Goal: Information Seeking & Learning: Learn about a topic

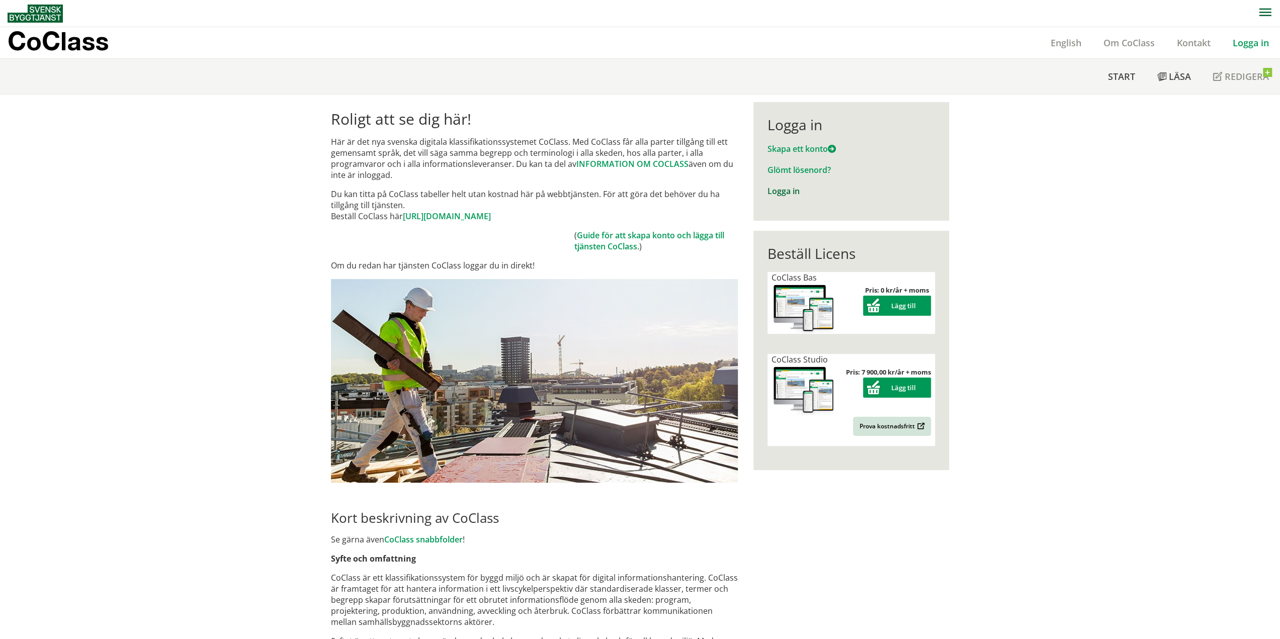
click at [783, 189] on link "Logga in" at bounding box center [783, 191] width 32 height 11
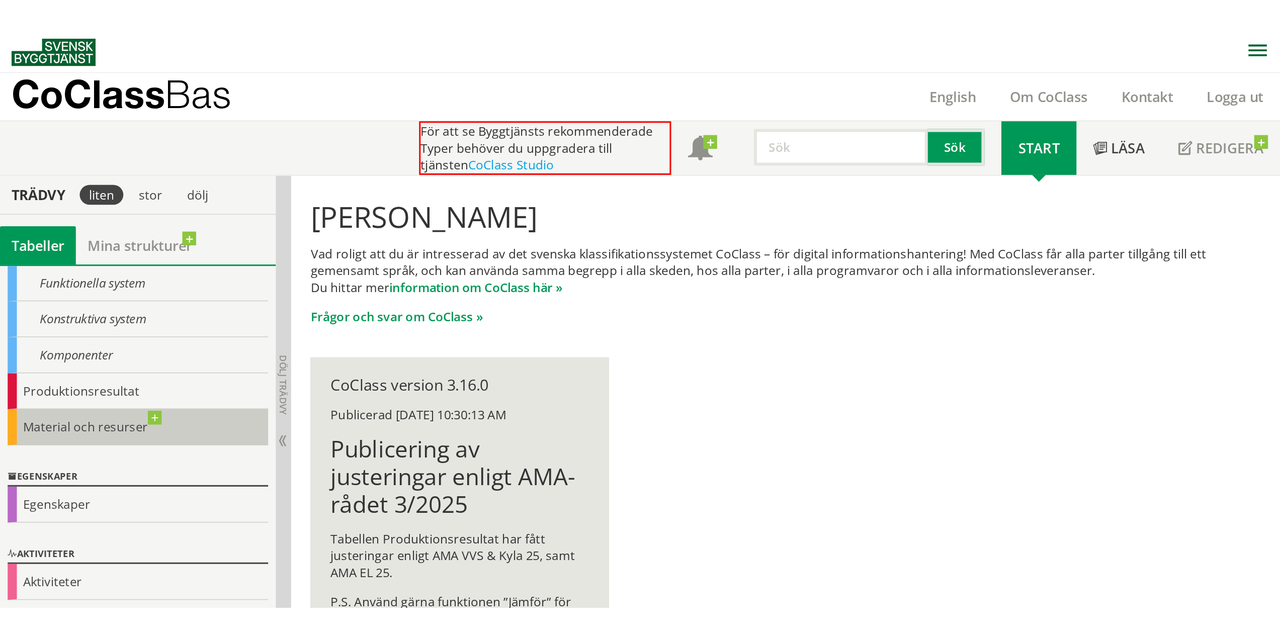
scroll to position [40, 0]
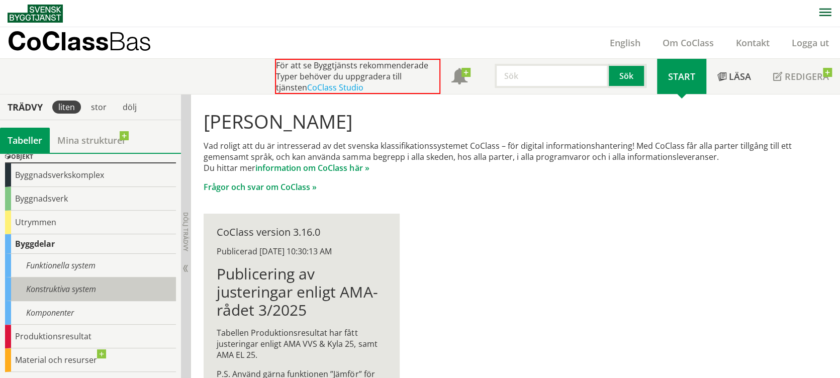
click at [72, 289] on div "Konstruktiva system" at bounding box center [90, 290] width 171 height 24
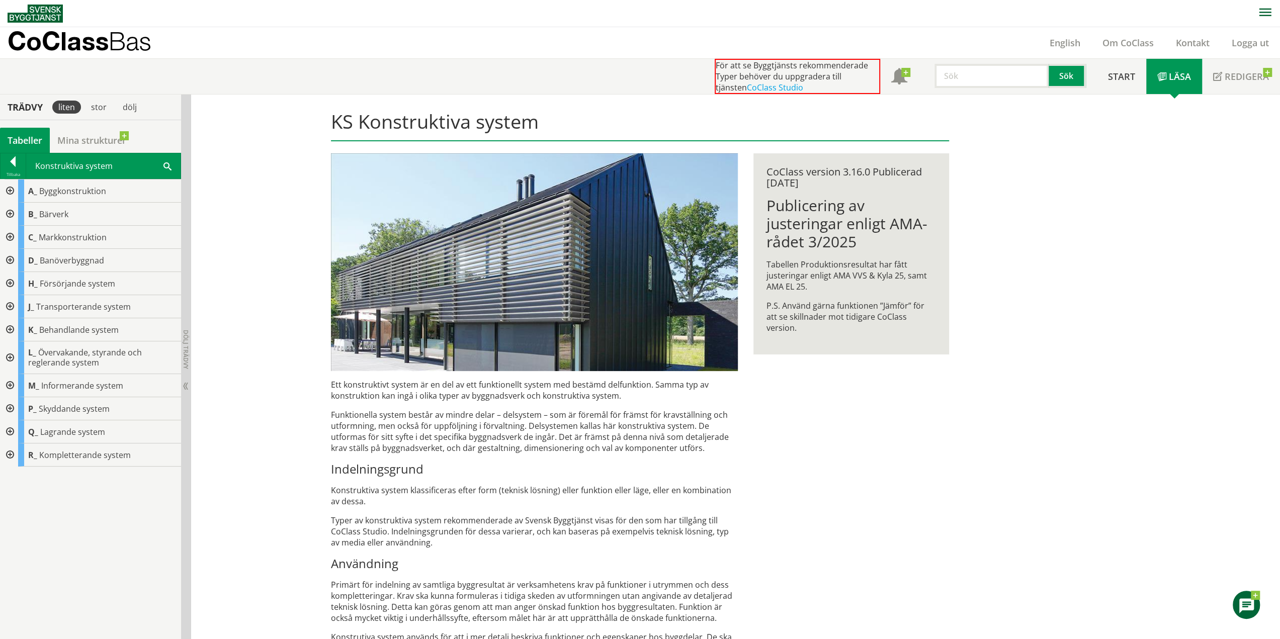
click at [12, 167] on div at bounding box center [13, 163] width 25 height 14
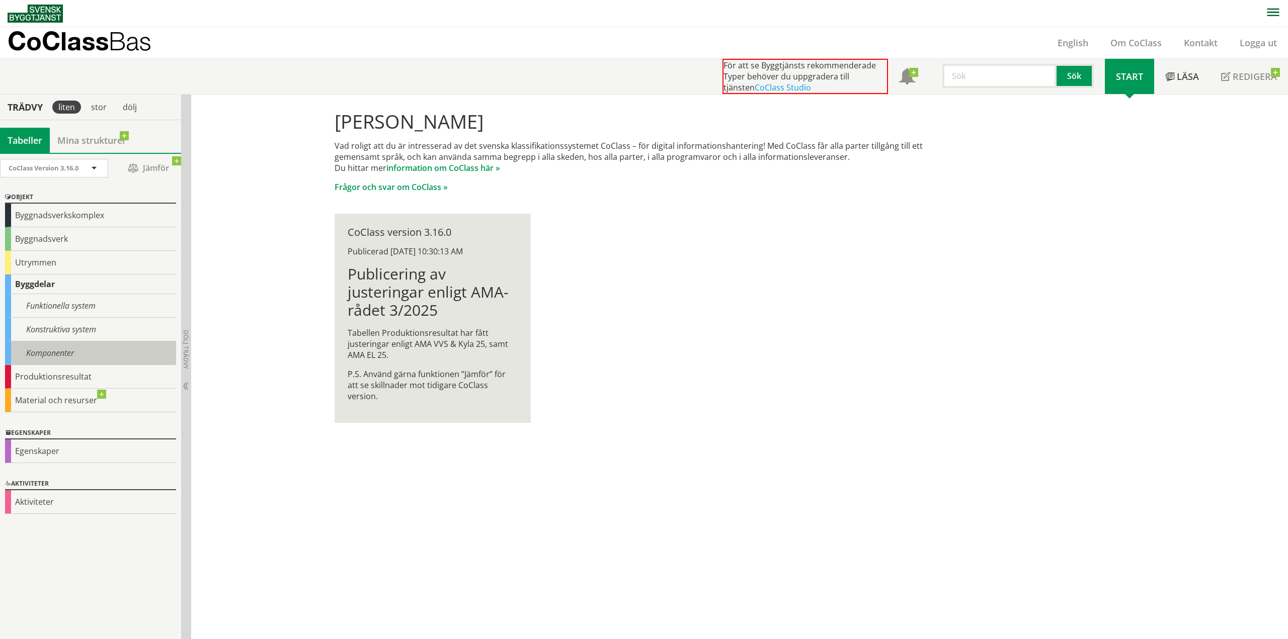
click at [54, 353] on div "Komponenter" at bounding box center [90, 353] width 171 height 24
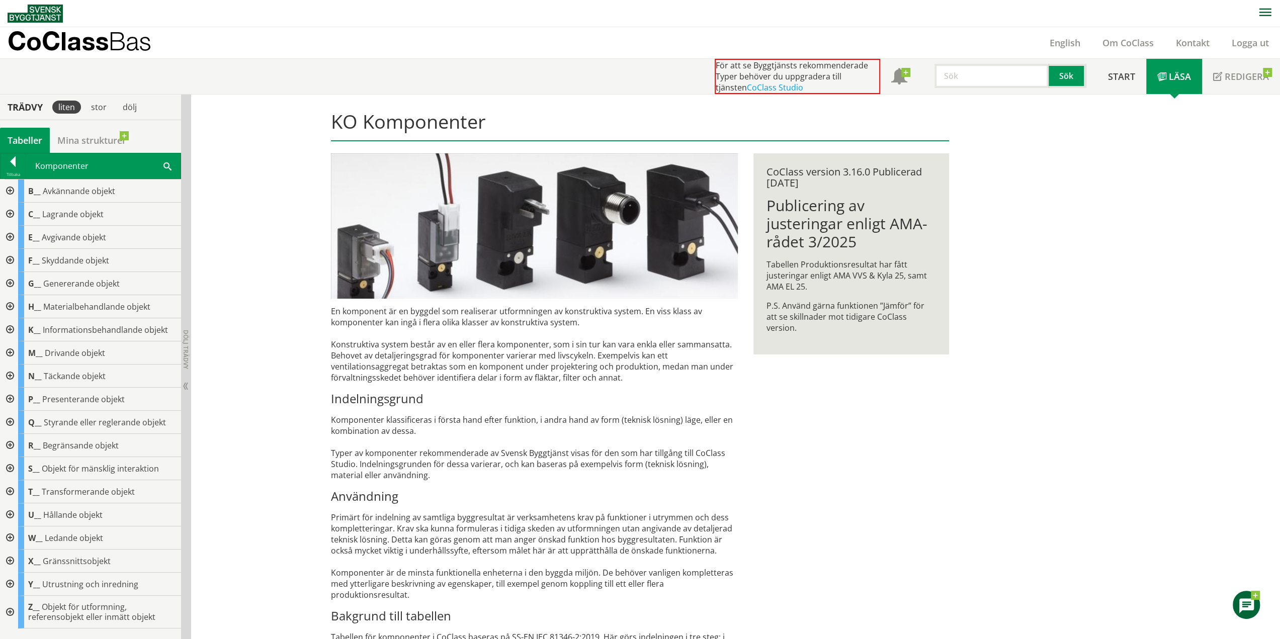
click at [13, 378] on div at bounding box center [9, 445] width 18 height 23
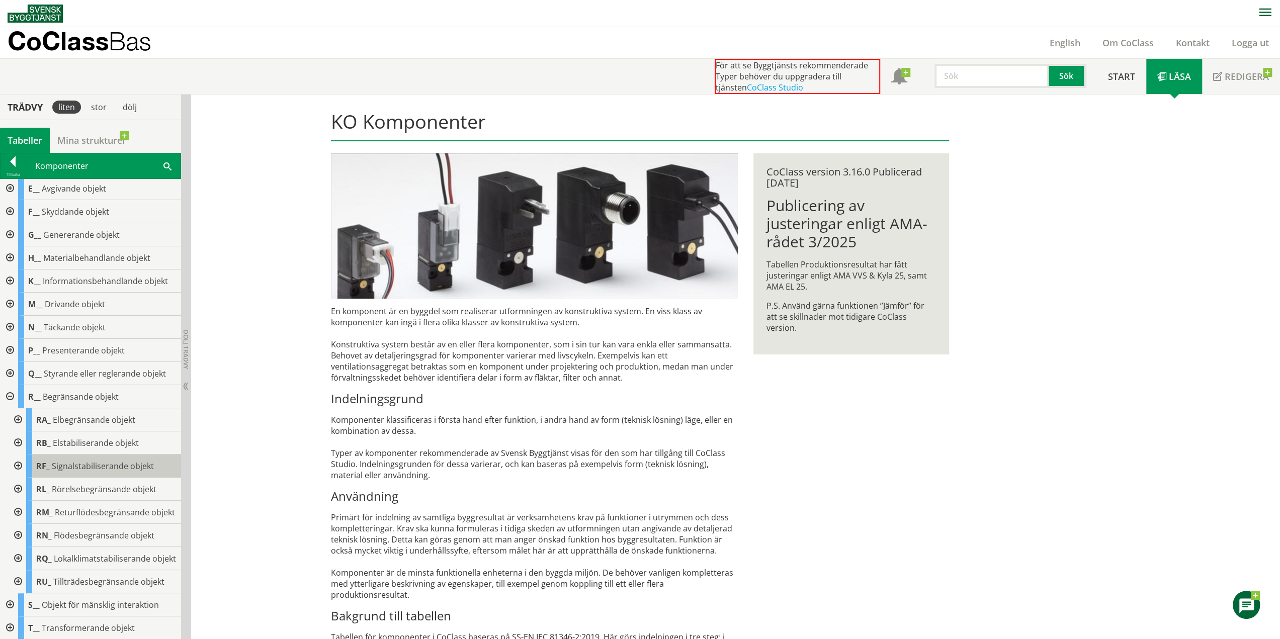
scroll to position [101, 0]
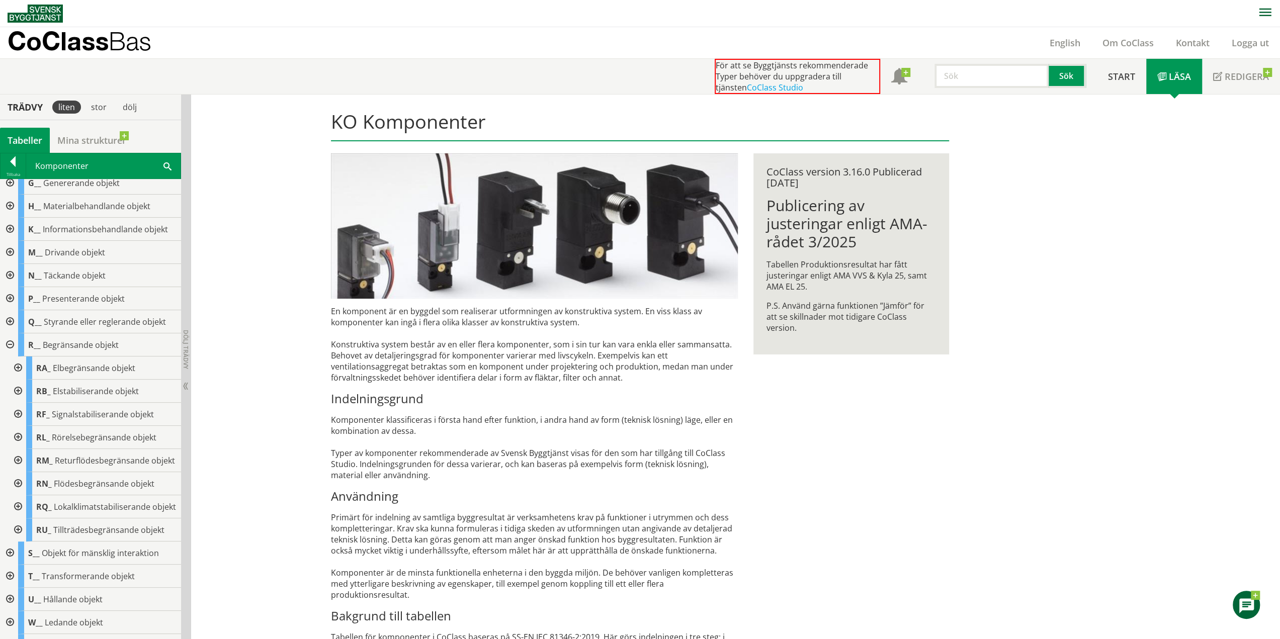
click at [14, 378] on div at bounding box center [17, 483] width 18 height 23
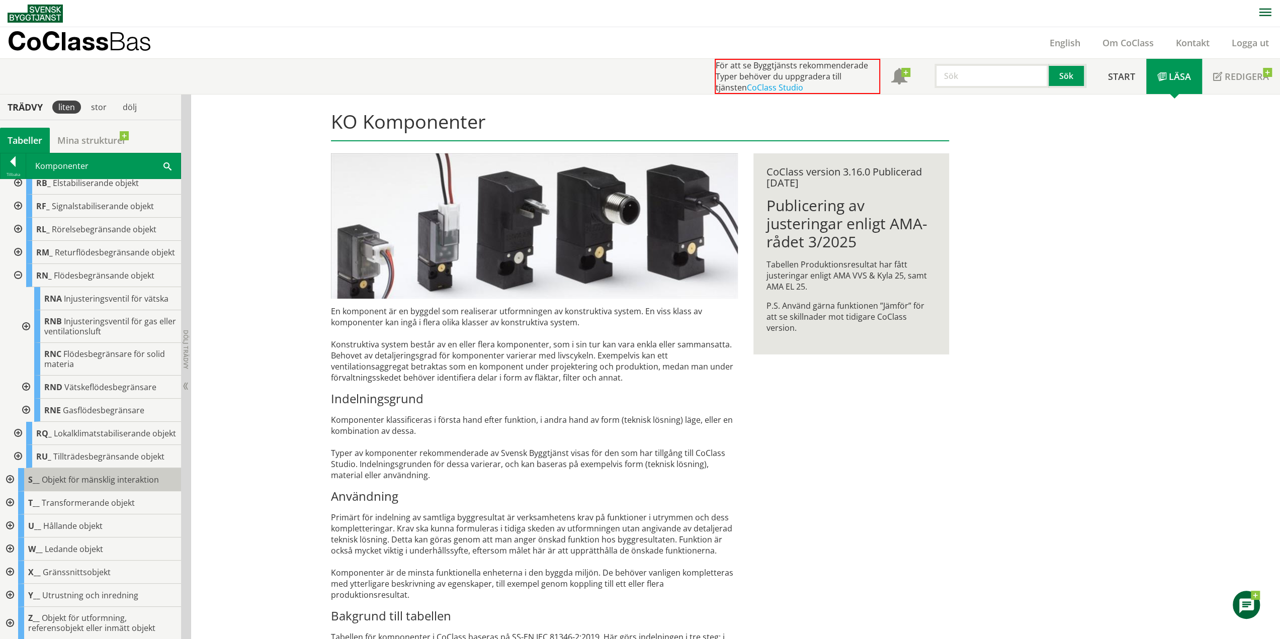
scroll to position [327, 0]
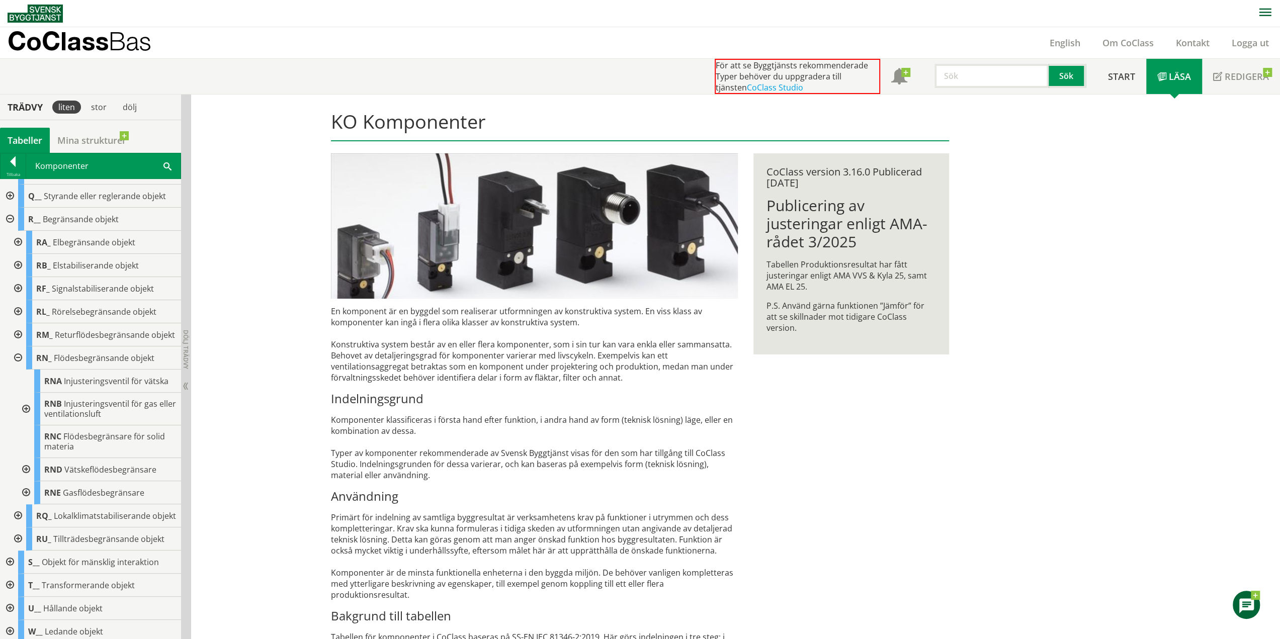
click at [18, 367] on div at bounding box center [17, 358] width 18 height 23
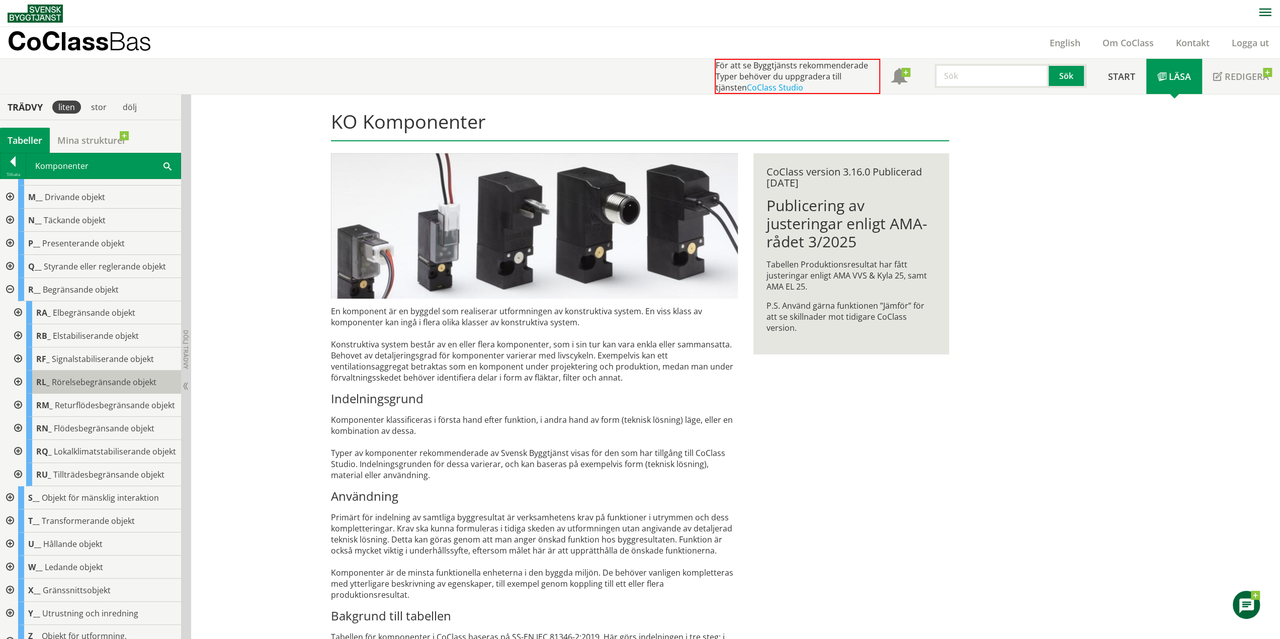
scroll to position [142, 0]
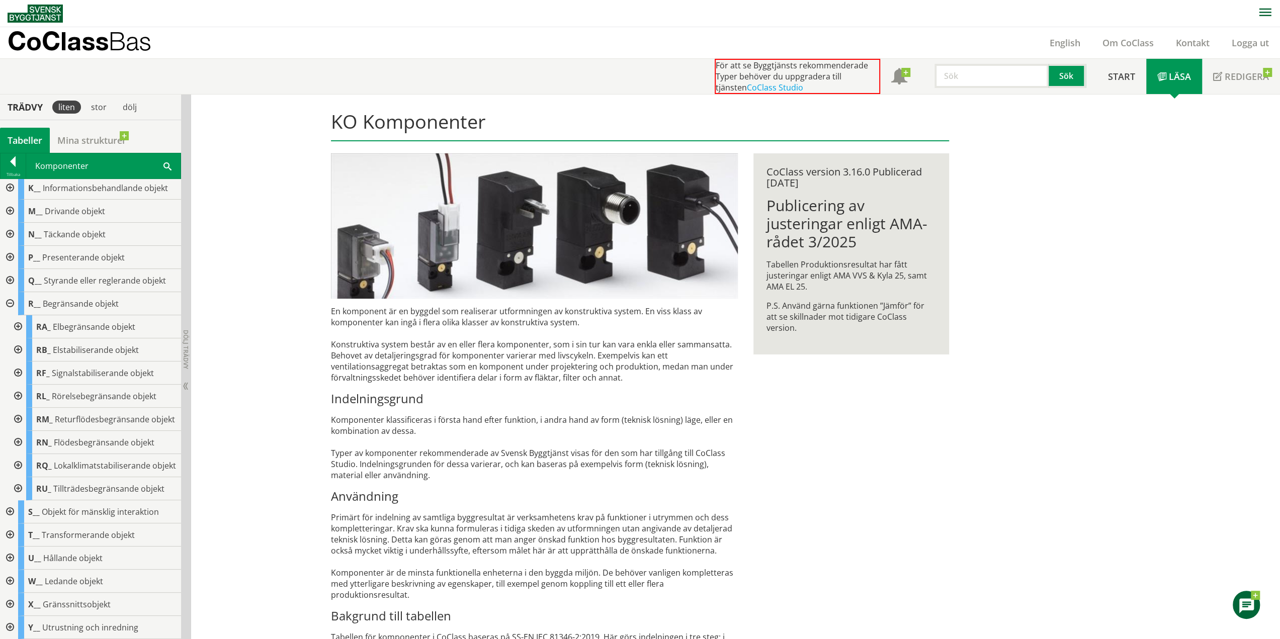
click at [19, 378] on div at bounding box center [17, 419] width 18 height 23
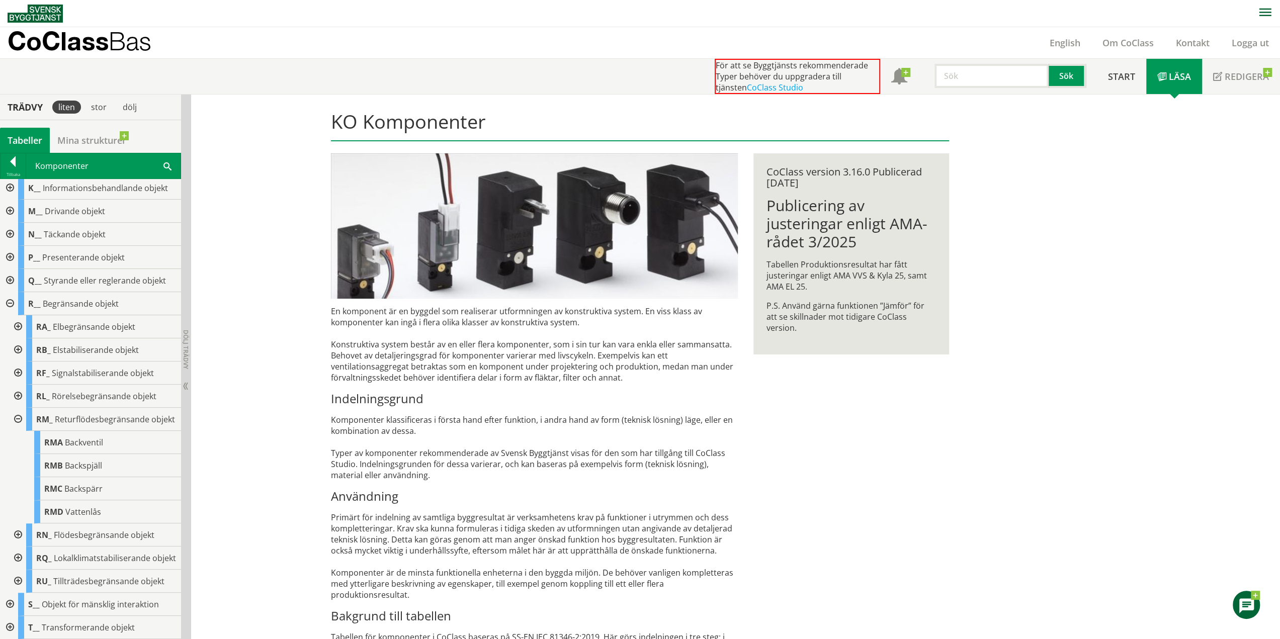
click at [17, 378] on div at bounding box center [17, 419] width 18 height 23
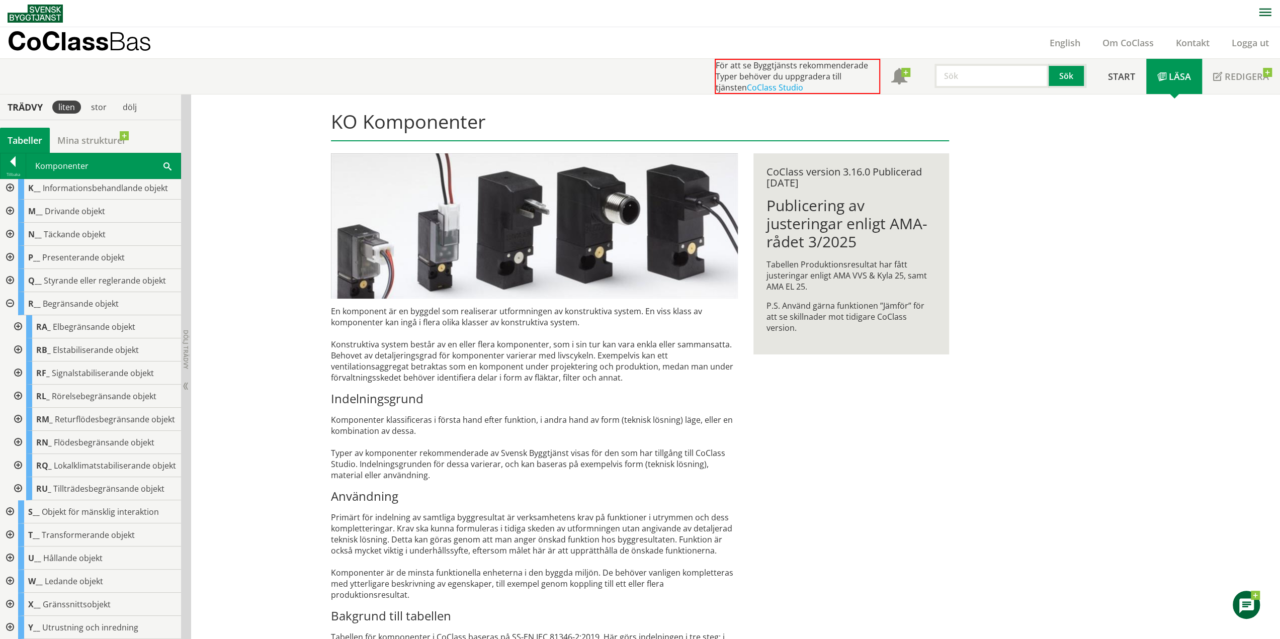
click at [17, 378] on div at bounding box center [17, 419] width 18 height 23
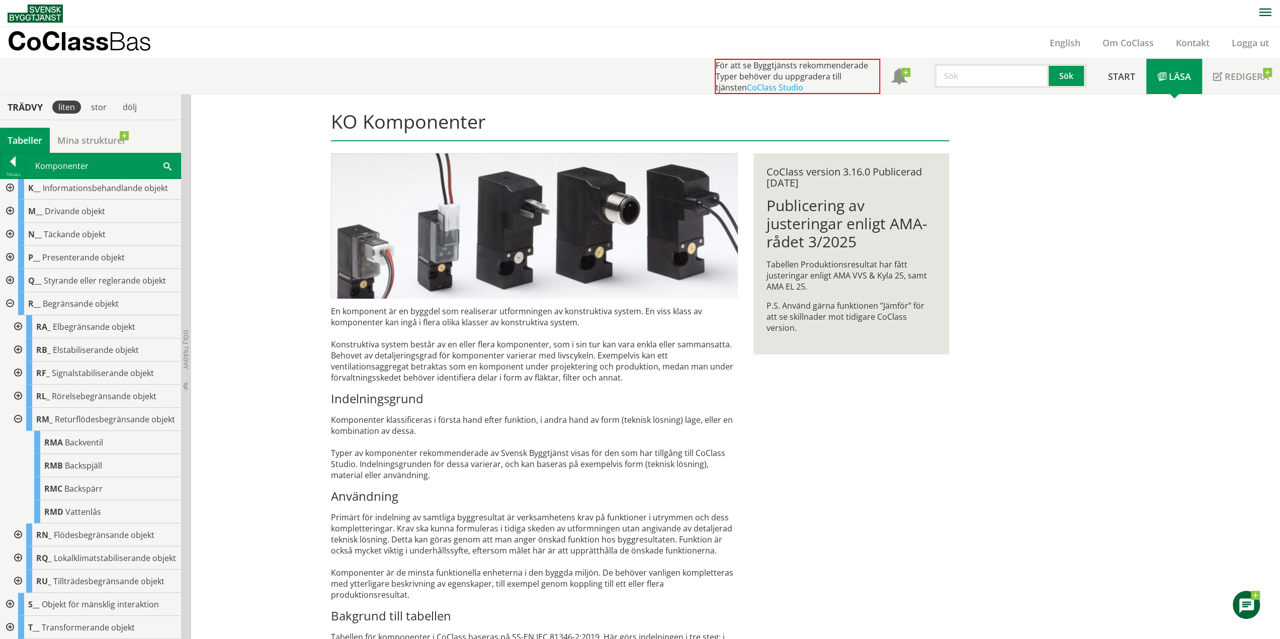
click at [17, 378] on div at bounding box center [17, 419] width 18 height 23
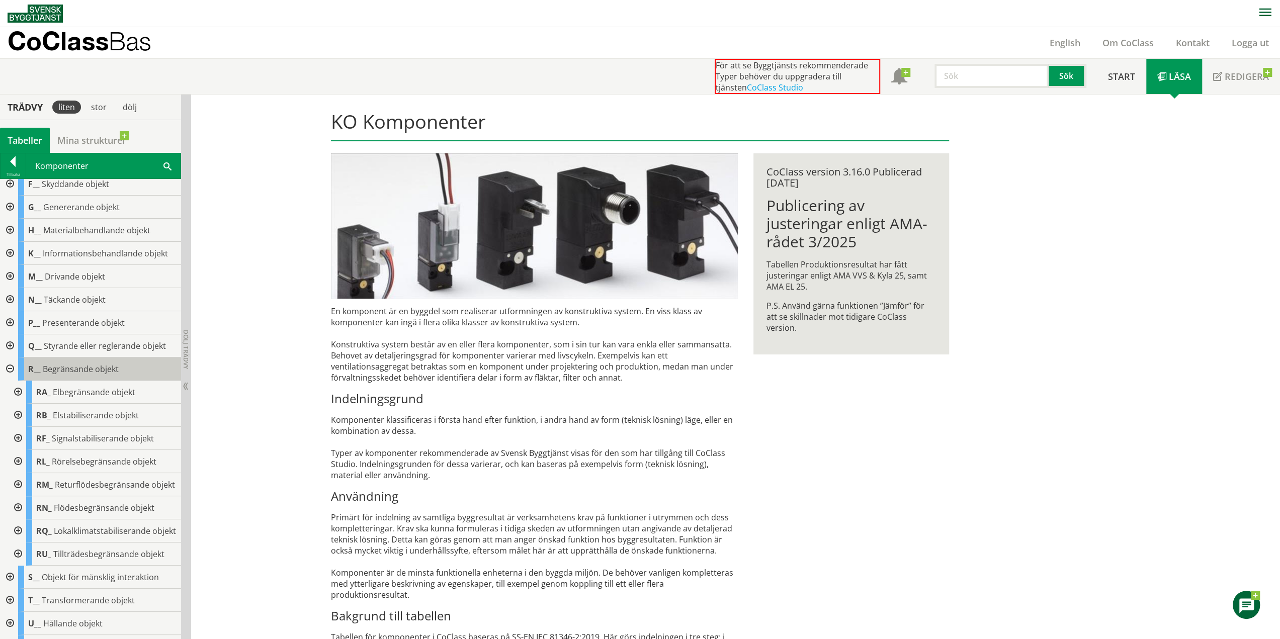
scroll to position [41, 0]
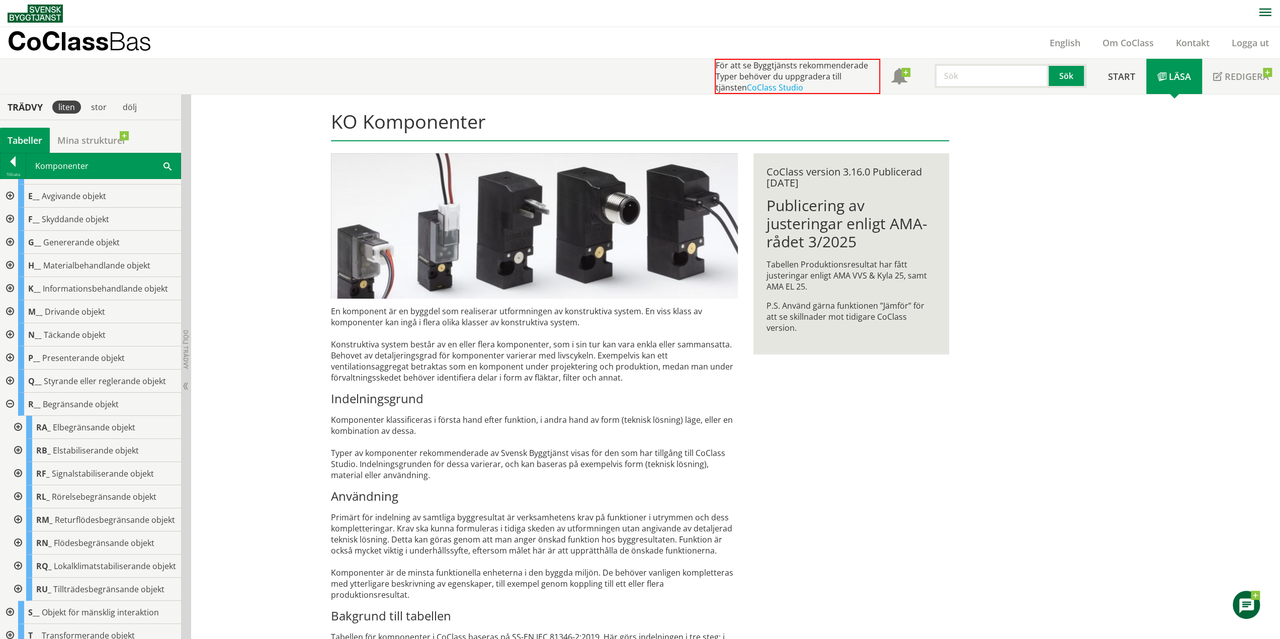
click at [11, 378] on div at bounding box center [9, 404] width 18 height 23
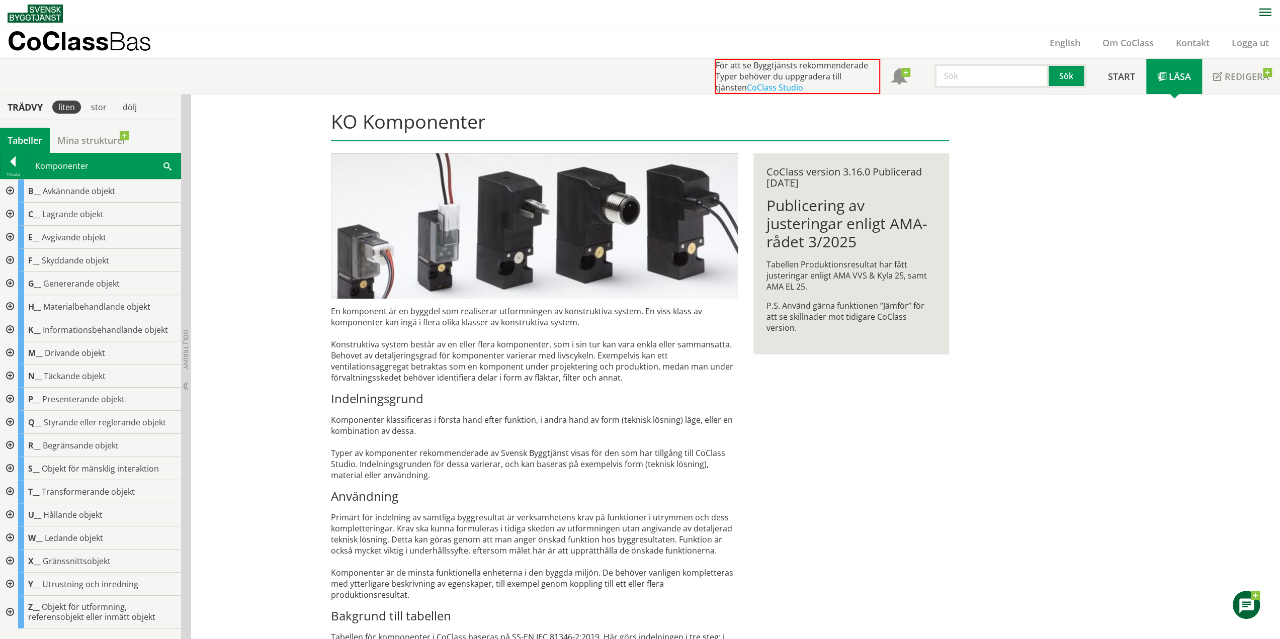
scroll to position [0, 0]
click at [16, 373] on div at bounding box center [9, 376] width 18 height 23
click at [20, 378] on div at bounding box center [17, 399] width 18 height 23
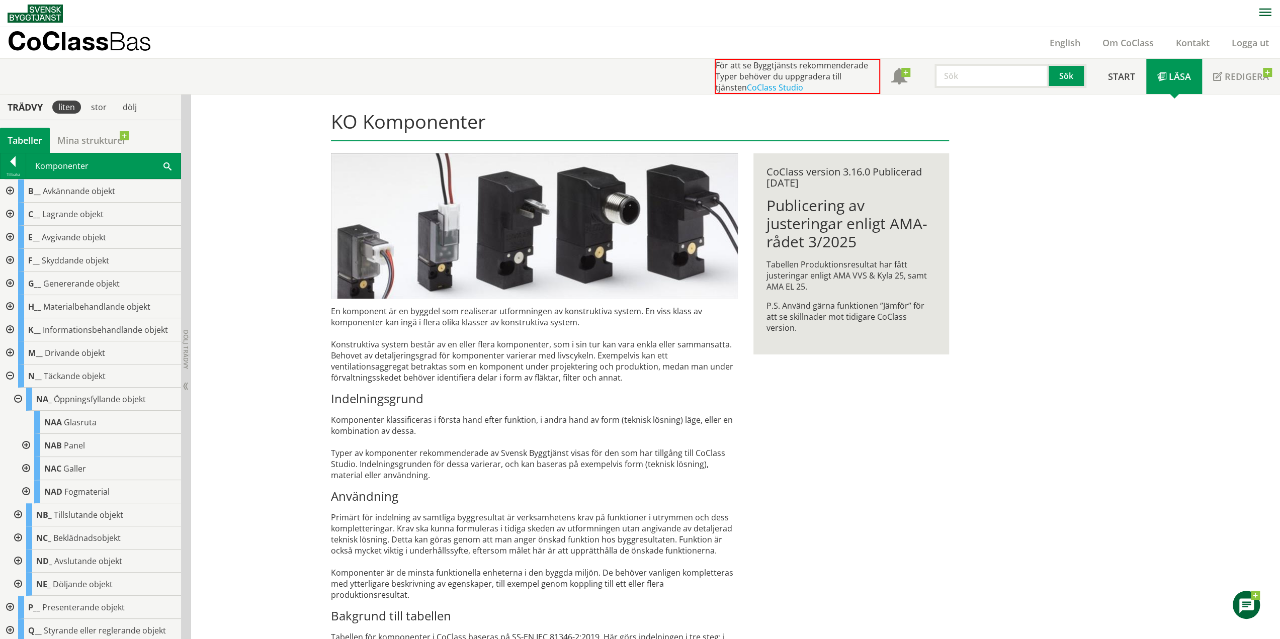
click at [20, 378] on div at bounding box center [17, 399] width 18 height 23
click at [4, 378] on div at bounding box center [9, 376] width 18 height 23
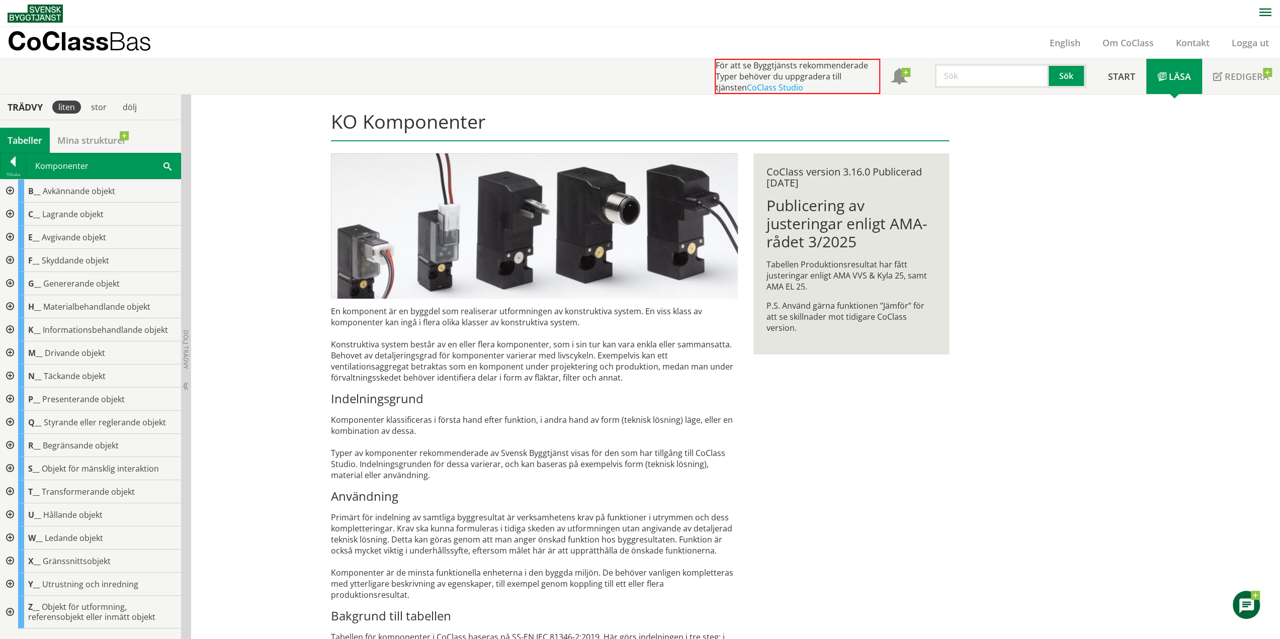
click at [163, 163] on span at bounding box center [167, 165] width 8 height 11
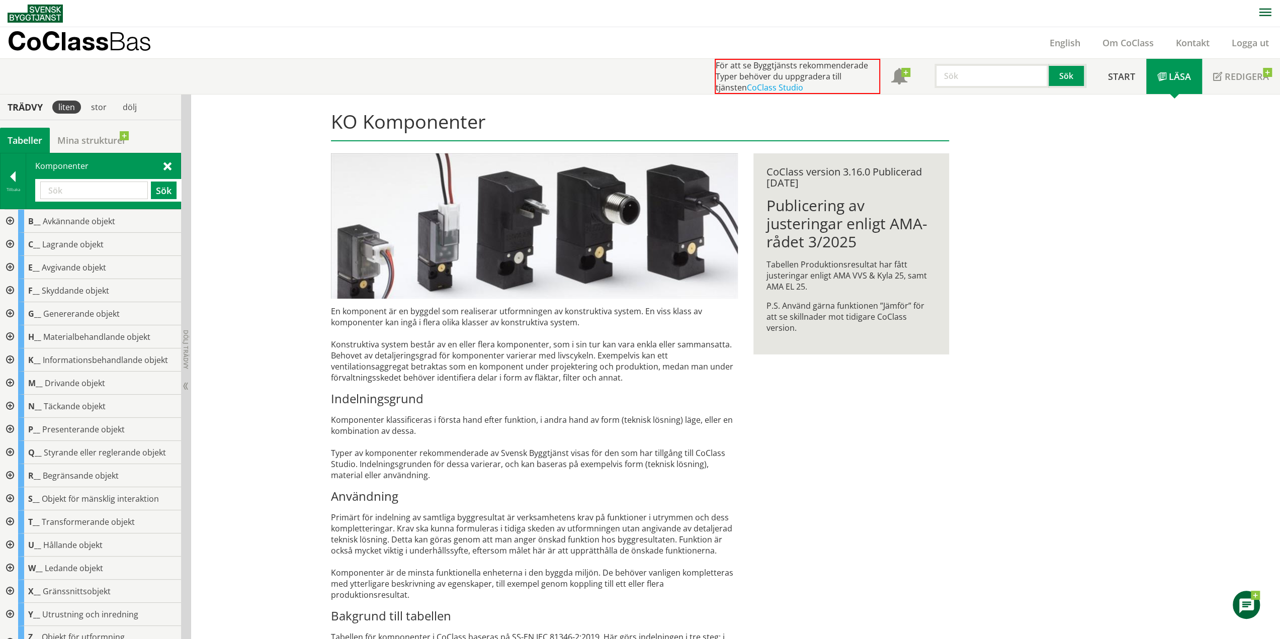
click at [100, 184] on input "text" at bounding box center [94, 191] width 108 height 18
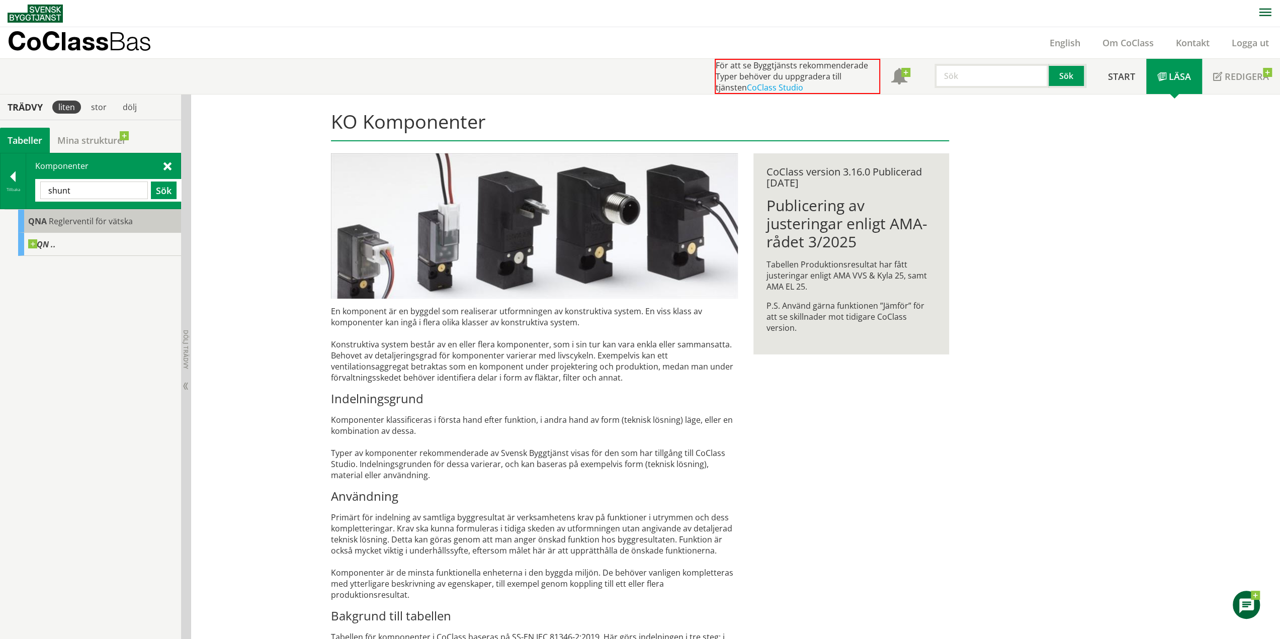
click at [59, 219] on span "Reglerventil för vätska" at bounding box center [91, 221] width 84 height 11
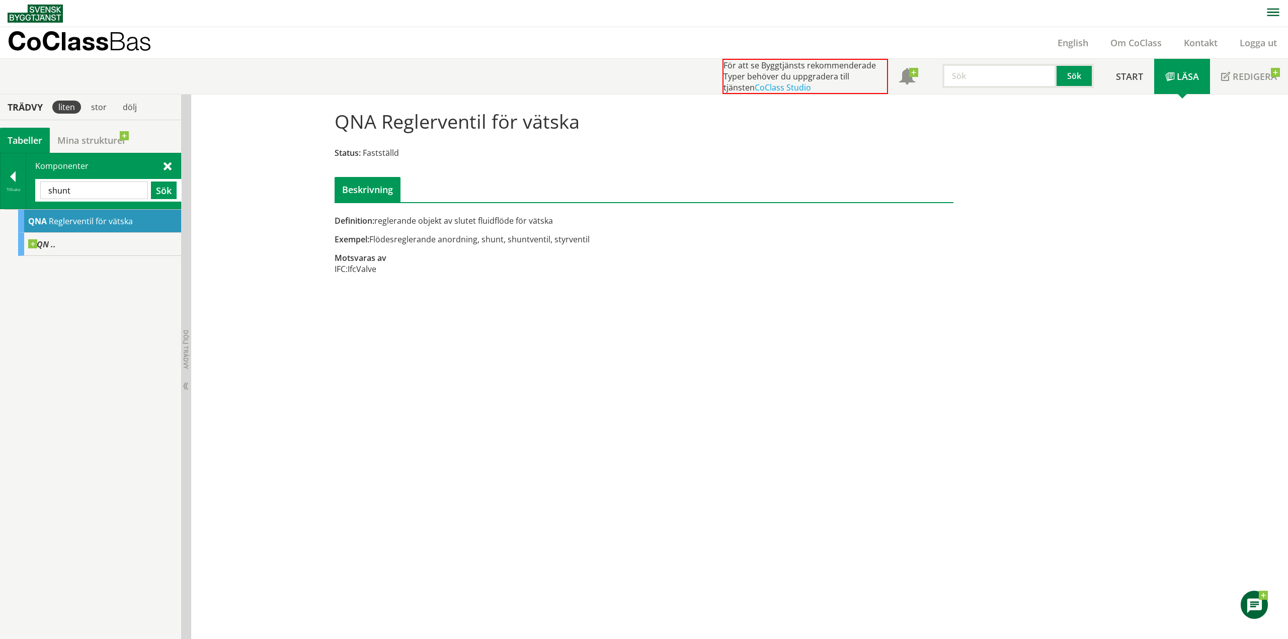
drag, startPoint x: 335, startPoint y: 120, endPoint x: 424, endPoint y: 122, distance: 89.1
click at [424, 122] on h1 "QNA Reglerventil för vätska" at bounding box center [456, 121] width 245 height 22
click at [94, 189] on input "shunt" at bounding box center [94, 191] width 108 height 18
drag, startPoint x: 12, startPoint y: 196, endPoint x: 7, endPoint y: 197, distance: 5.1
click at [7, 197] on div "Tillbaka Komponenter shunt Sök" at bounding box center [90, 181] width 181 height 56
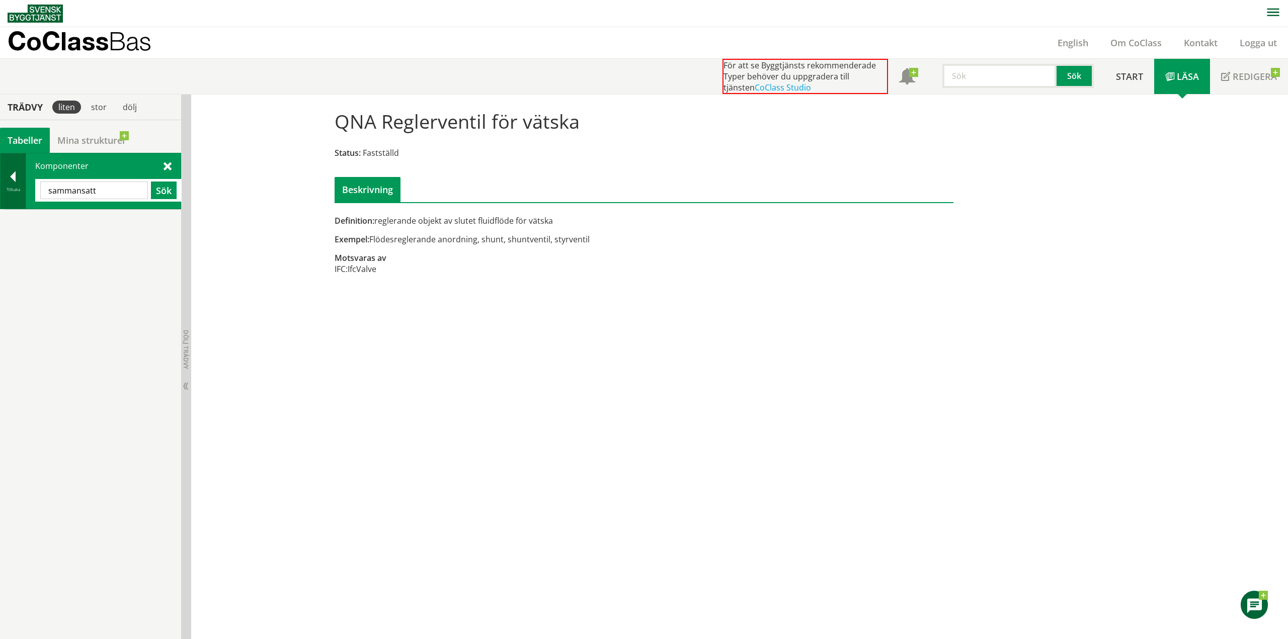
drag, startPoint x: 123, startPoint y: 189, endPoint x: 12, endPoint y: 186, distance: 110.7
click at [12, 186] on div "Tillbaka Komponenter sammansatt Sök" at bounding box center [90, 181] width 181 height 56
click at [119, 193] on input "sammansatt" at bounding box center [94, 191] width 108 height 18
drag, startPoint x: 116, startPoint y: 191, endPoint x: -7, endPoint y: 284, distance: 154.0
click at [0, 284] on html "AMA AMA Beskrivningsverktyg AMA Funktion BSAB Bygginfo Byggjura Byggkatalogen […" at bounding box center [644, 319] width 1288 height 639
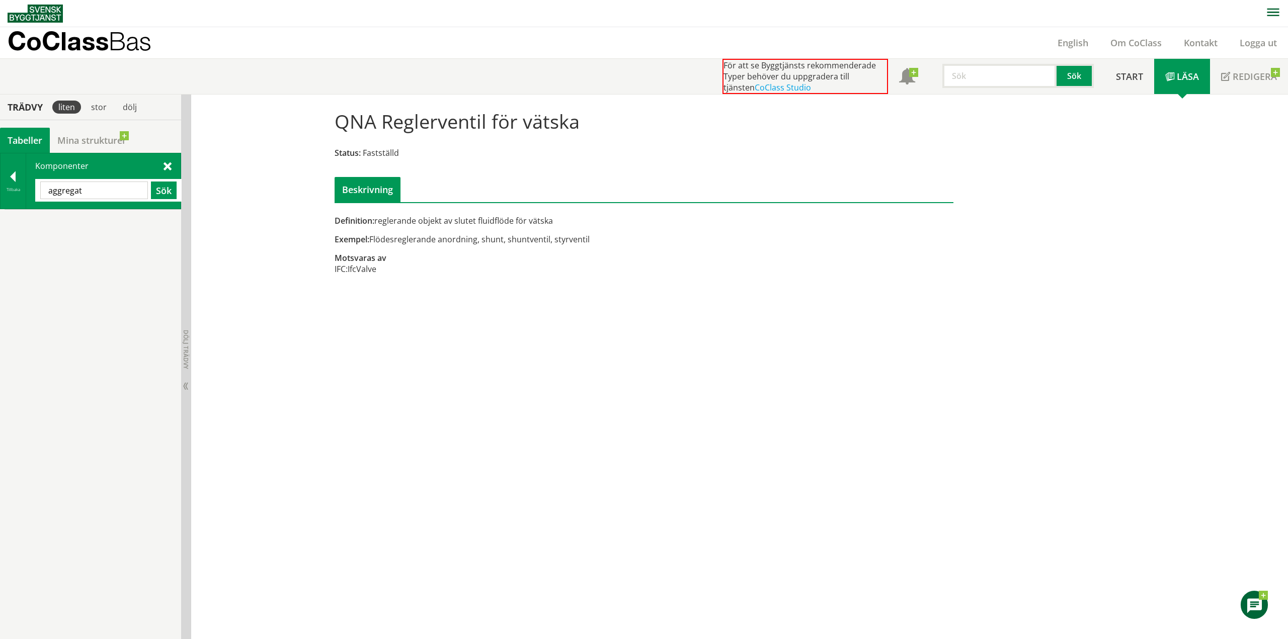
type input "aggregat"
click at [81, 241] on span "Luftbehandlingsaggregat" at bounding box center [93, 244] width 95 height 11
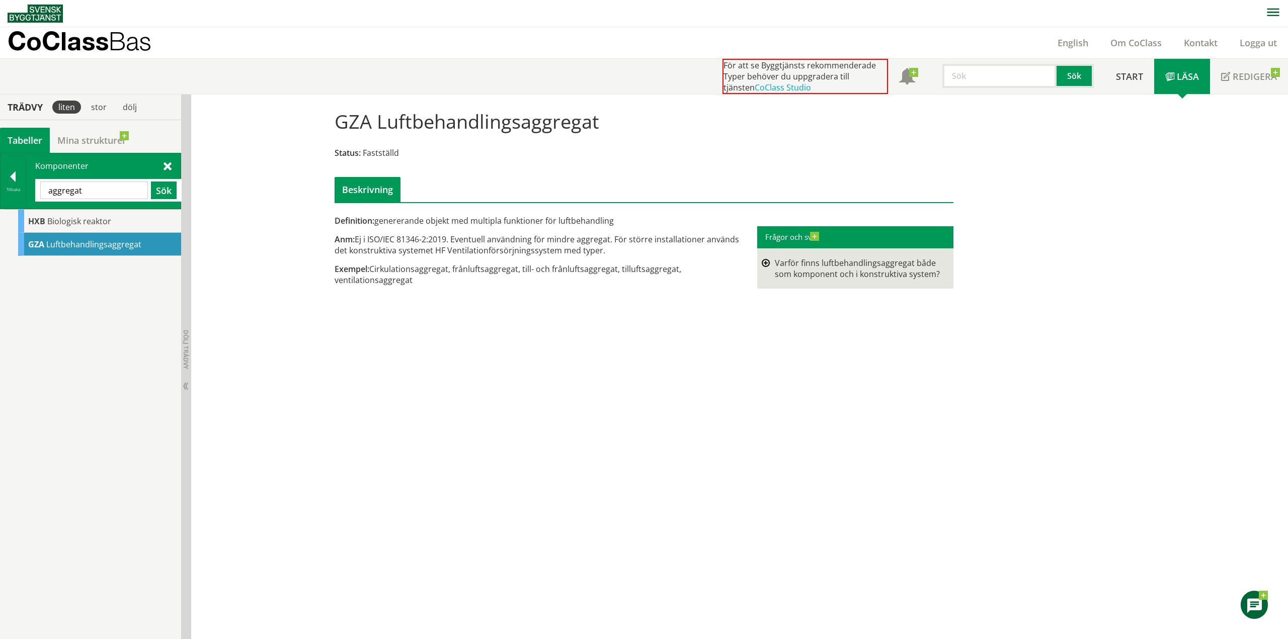
click at [113, 193] on input "aggregat" at bounding box center [94, 191] width 108 height 18
drag, startPoint x: 104, startPoint y: 191, endPoint x: -28, endPoint y: 281, distance: 159.3
click at [0, 281] on html "AMA AMA Beskrivningsverktyg AMA Funktion BSAB Bygginfo Byggjura Byggkatalogen […" at bounding box center [644, 319] width 1288 height 639
click at [106, 252] on div "EGA Värmepump /kylmaskin" at bounding box center [99, 244] width 163 height 23
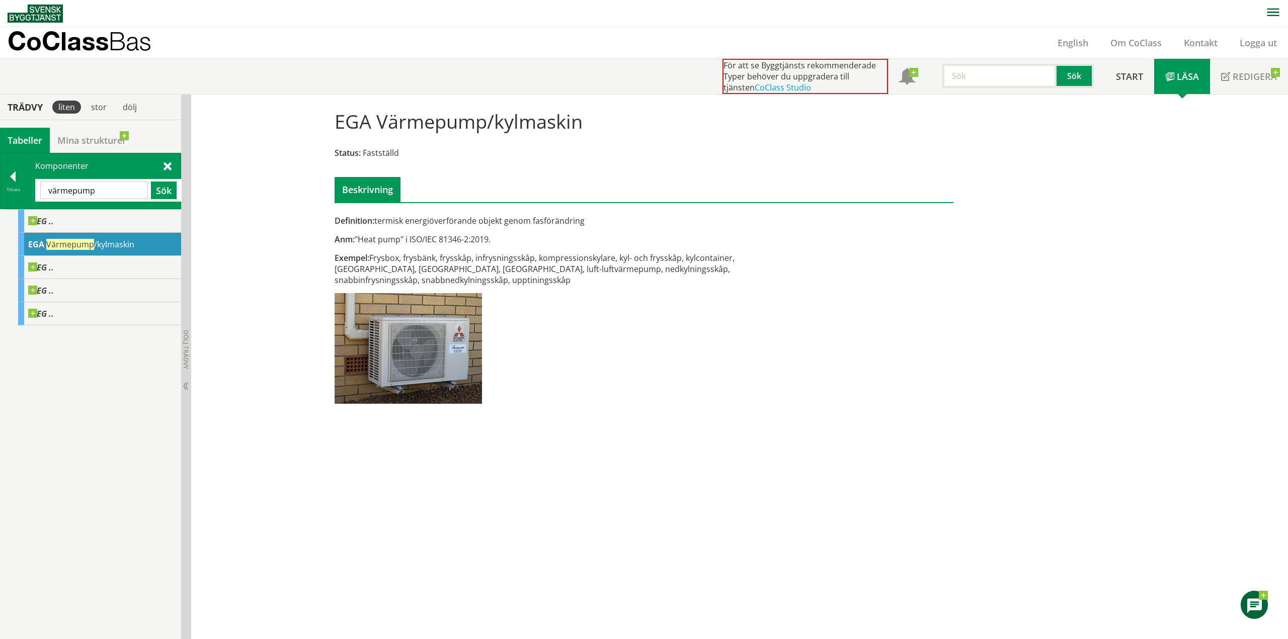
click at [105, 194] on input "värmepump" at bounding box center [94, 191] width 108 height 18
drag, startPoint x: 113, startPoint y: 196, endPoint x: 3, endPoint y: 179, distance: 111.9
click at [3, 179] on div "Tillbaka Komponenter värmepump Sök" at bounding box center [90, 181] width 181 height 56
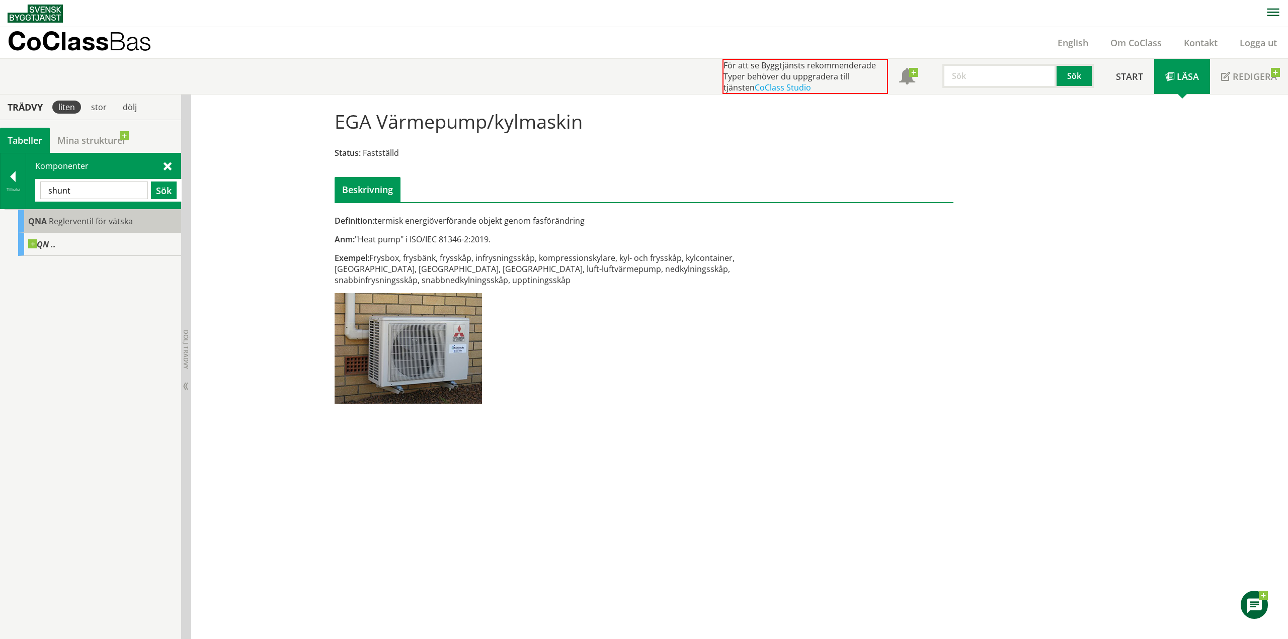
click at [94, 219] on body "AMA AMA Beskrivningsverktyg AMA Funktion BSAB Bygginfo Byggjura Byggkatalogen […" at bounding box center [644, 319] width 1288 height 639
click at [111, 233] on div "QN .." at bounding box center [99, 244] width 163 height 23
click at [37, 244] on span "QN .." at bounding box center [42, 244] width 28 height 10
click at [56, 239] on span at bounding box center [56, 239] width 0 height 0
click at [89, 225] on span "Reglerventil för vätska" at bounding box center [91, 221] width 84 height 11
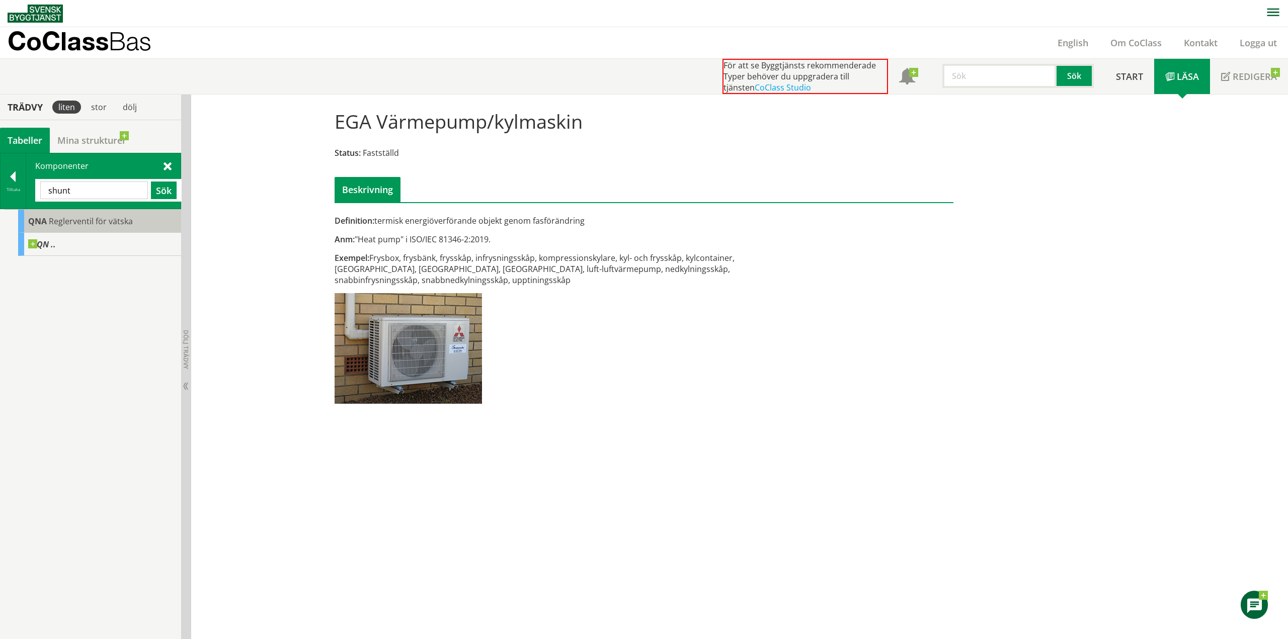
click at [115, 222] on span "Reglerventil för vätska" at bounding box center [91, 221] width 84 height 11
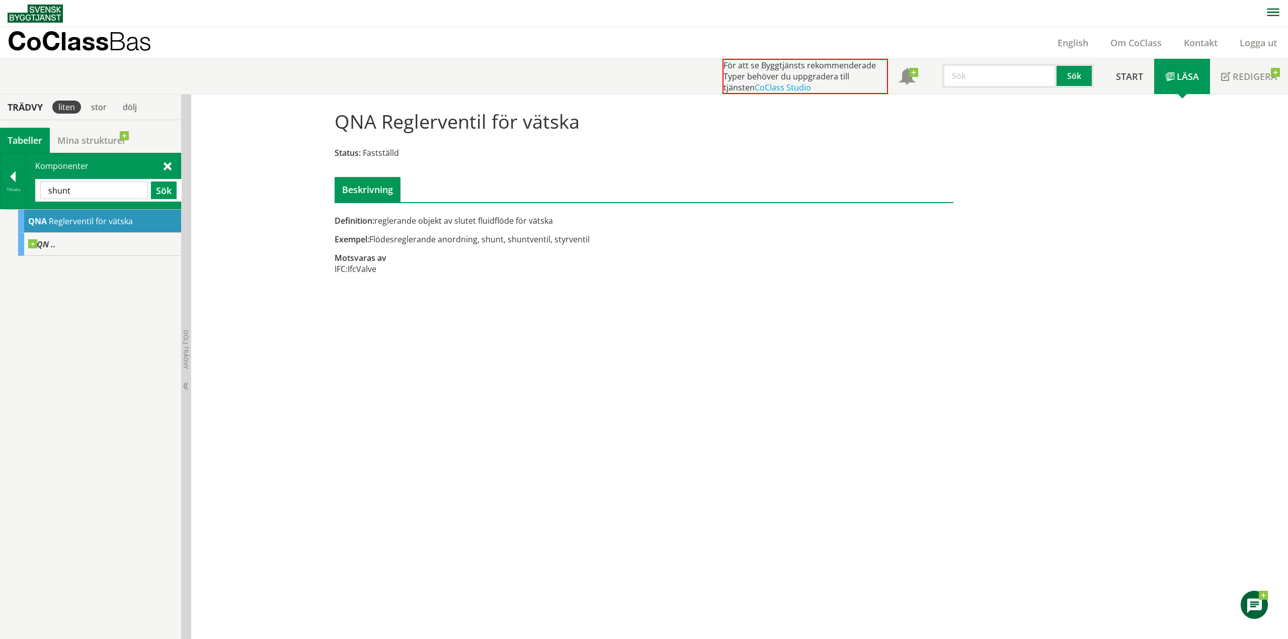
click at [83, 192] on input "shunt" at bounding box center [94, 191] width 108 height 18
drag, startPoint x: 96, startPoint y: 193, endPoint x: -4, endPoint y: 282, distance: 133.6
click at [0, 282] on html "AMA AMA Beskrivningsverktyg AMA Funktion BSAB Bygginfo Byggjura Byggkatalogen […" at bounding box center [644, 319] width 1288 height 639
type input "styrventil"
click at [127, 243] on span "Reglerventil för vätska" at bounding box center [91, 244] width 84 height 11
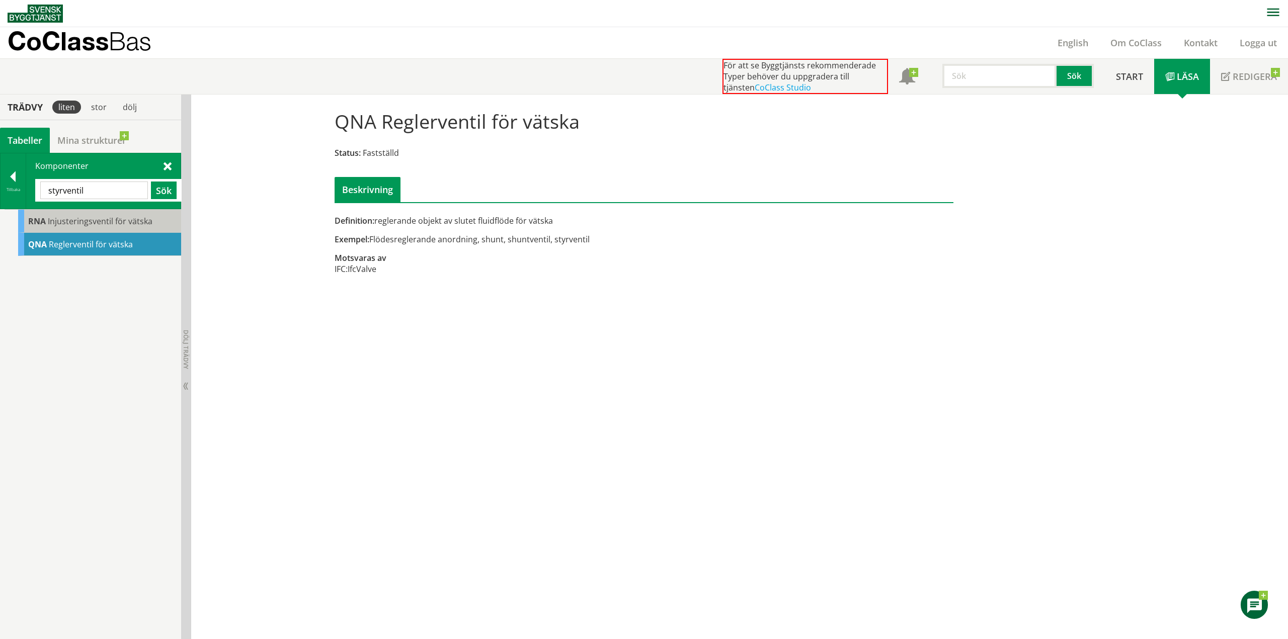
click at [137, 223] on span "Injusteringsventil för vätska" at bounding box center [100, 221] width 105 height 11
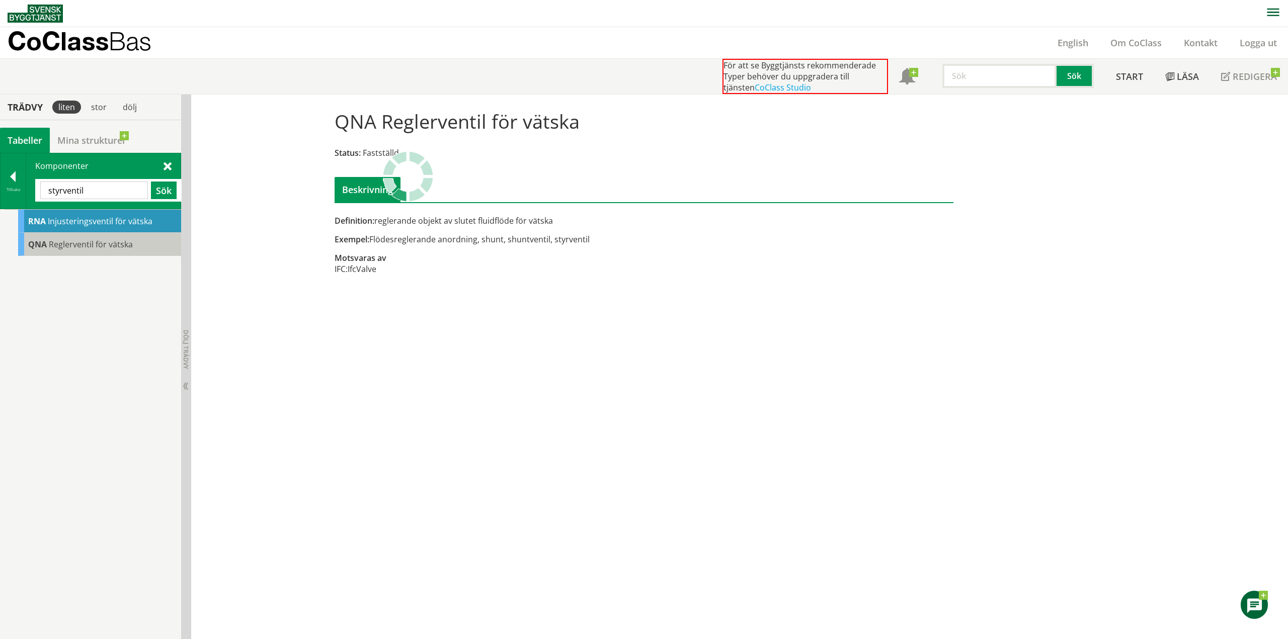
click at [113, 240] on span "Reglerventil för vätska" at bounding box center [91, 244] width 84 height 11
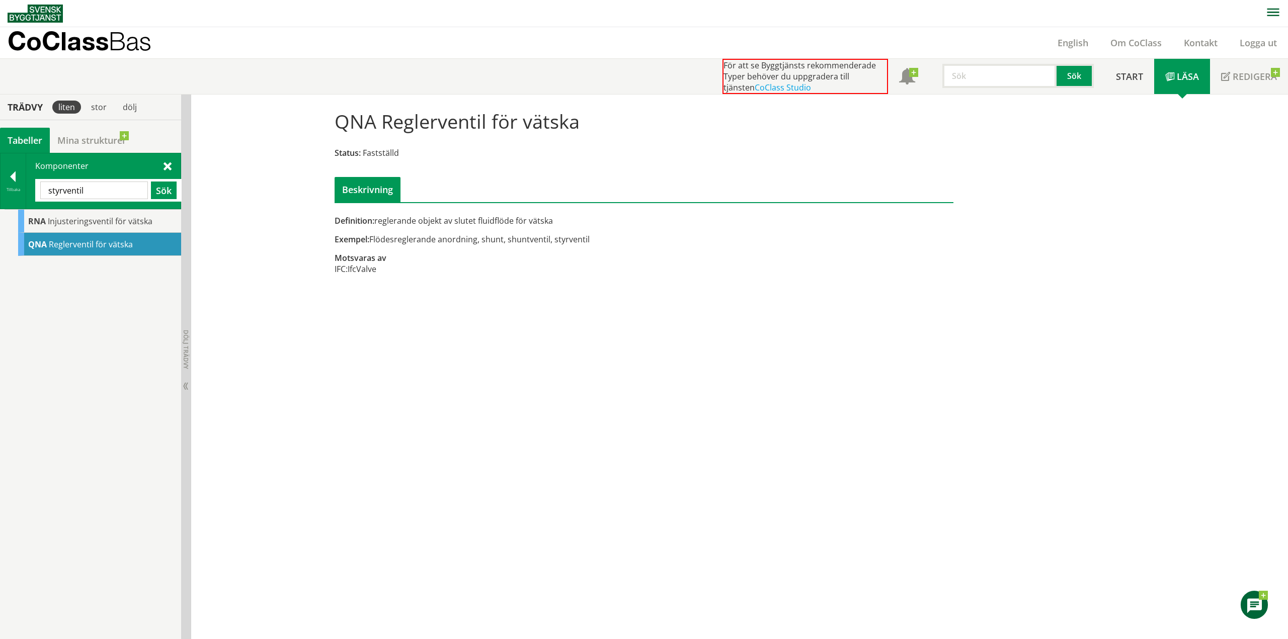
click at [107, 192] on input "styrventil" at bounding box center [94, 191] width 108 height 18
drag, startPoint x: 119, startPoint y: 189, endPoint x: 27, endPoint y: 186, distance: 92.1
click at [27, 186] on div "Komponenter styrventil Sök" at bounding box center [103, 180] width 154 height 55
click at [13, 178] on div at bounding box center [13, 179] width 25 height 14
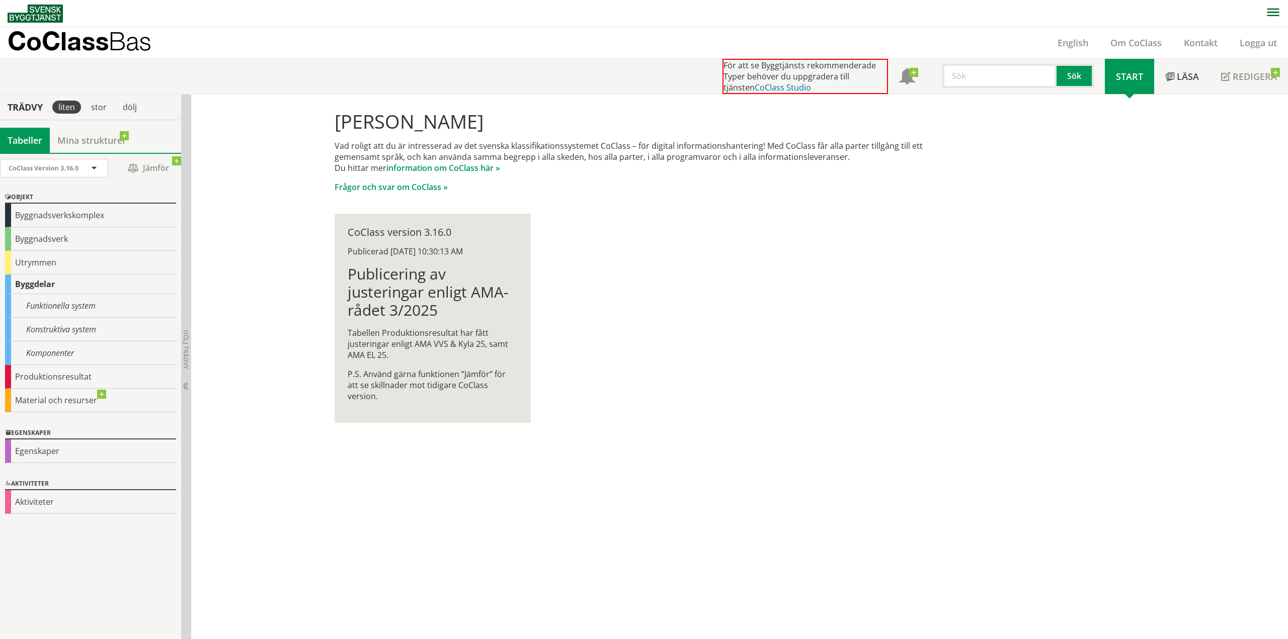
click at [754, 91] on link "CoClass Studio" at bounding box center [782, 87] width 56 height 11
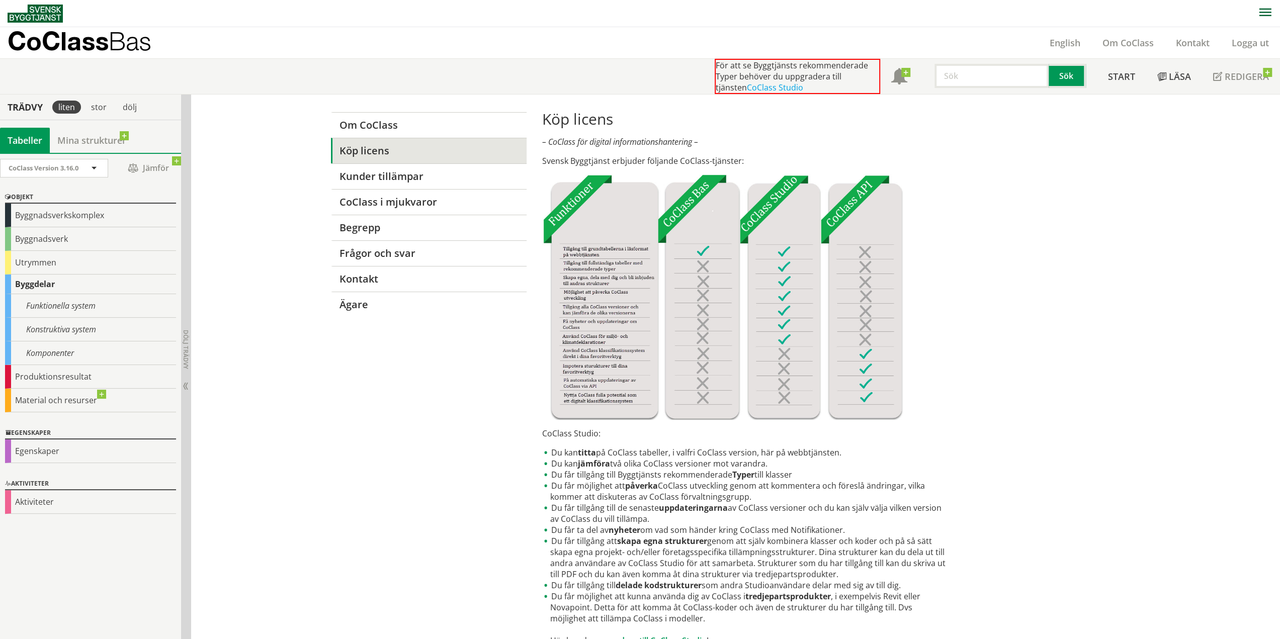
click at [527, 378] on div "Om CoClass Köp licens Kunder tillämpar CoClass i mjukvaror [PERSON_NAME] Frågor…" at bounding box center [640, 516] width 644 height 842
click at [406, 378] on div "Om CoClass Köp licens Kunder tillämpar CoClass i mjukvaror [PERSON_NAME] Frågor…" at bounding box center [640, 516] width 644 height 842
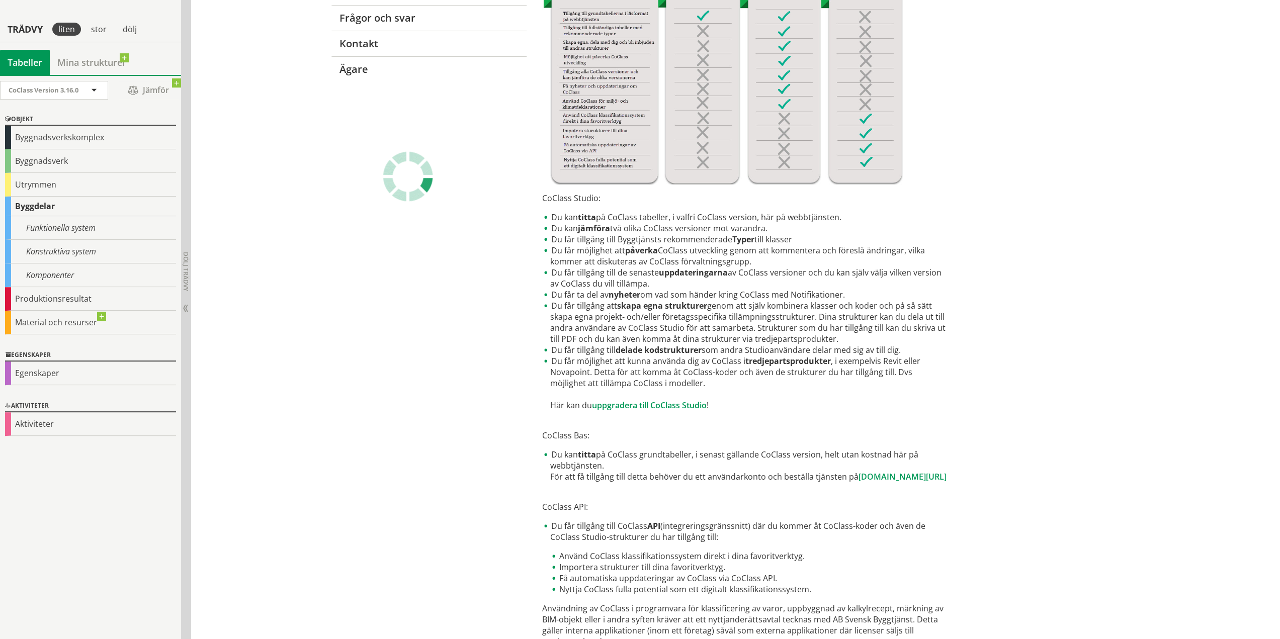
scroll to position [251, 0]
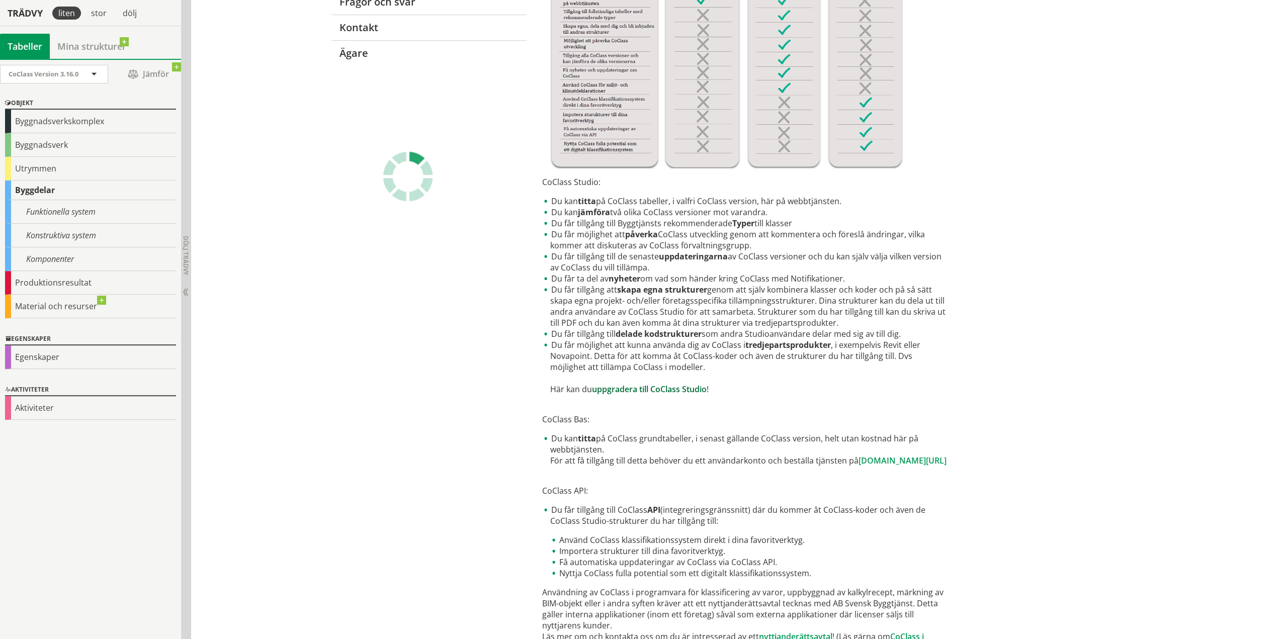
click at [654, 378] on link "uppgradera till CoClass Studio" at bounding box center [649, 389] width 115 height 11
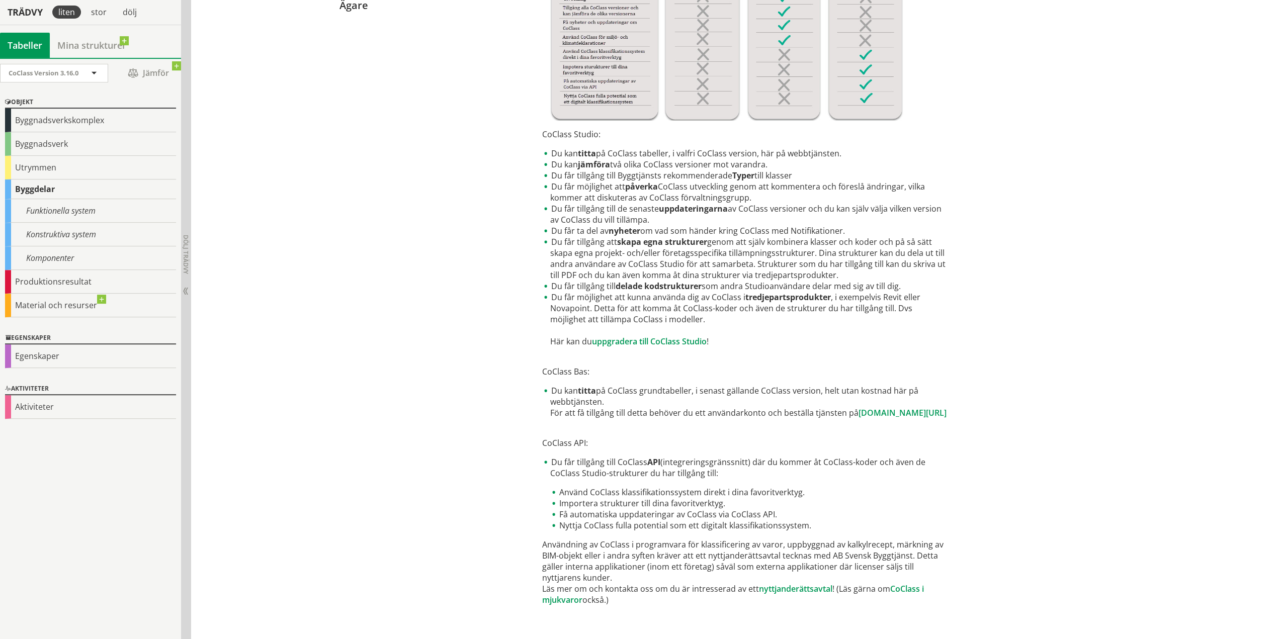
scroll to position [308, 0]
